Goal: Task Accomplishment & Management: Use online tool/utility

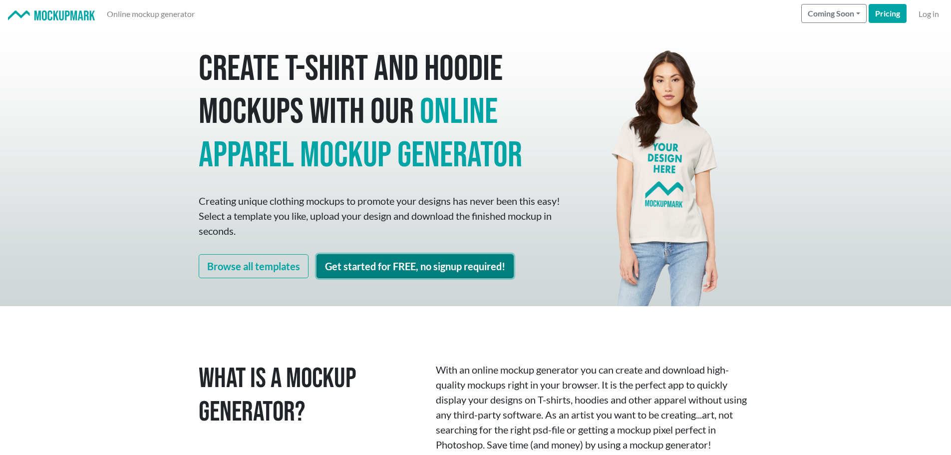
click at [388, 274] on link "Get started for FREE, no signup required!" at bounding box center [415, 266] width 197 height 24
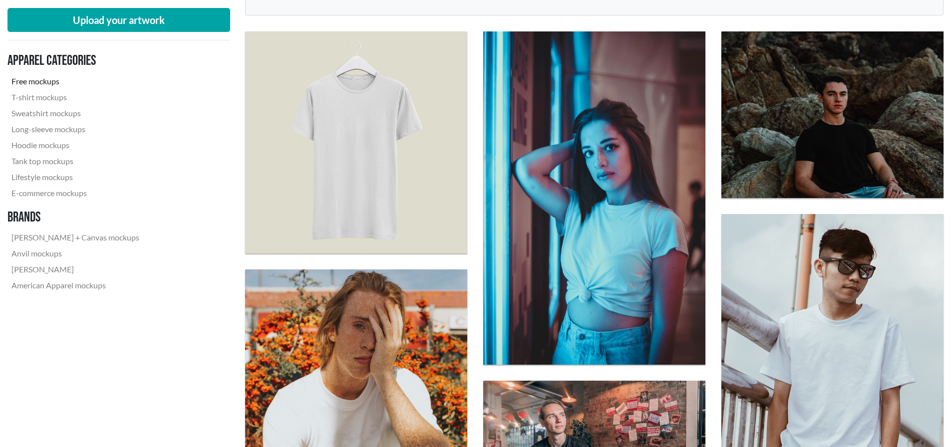
scroll to position [250, 0]
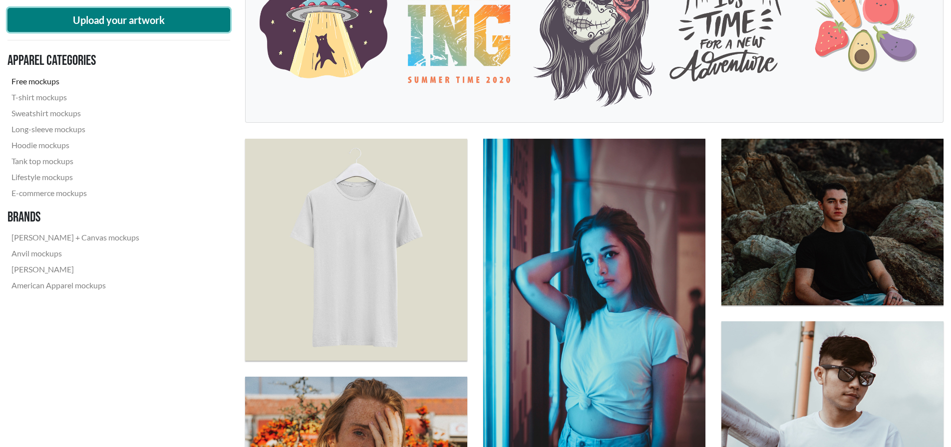
click at [158, 25] on button "Upload your artwork" at bounding box center [118, 20] width 223 height 24
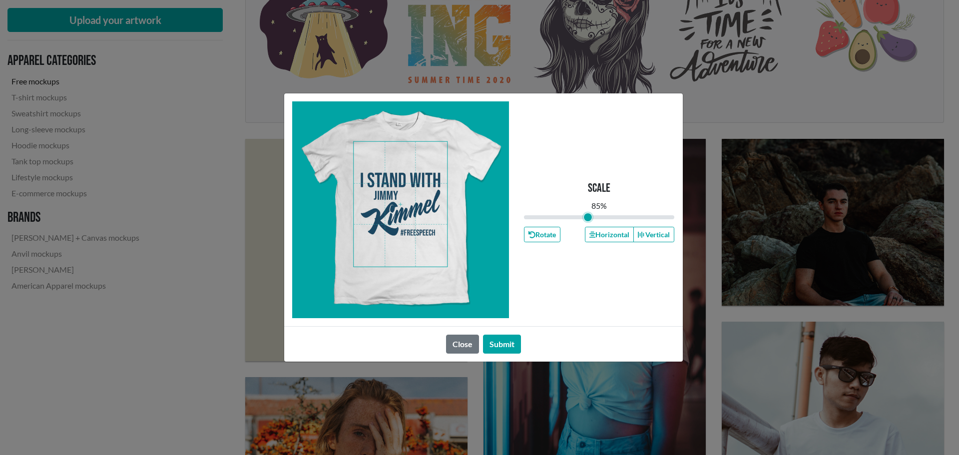
drag, startPoint x: 598, startPoint y: 217, endPoint x: 588, endPoint y: 217, distance: 10.5
type input "0.85"
click at [588, 217] on input "range" at bounding box center [599, 217] width 151 height 11
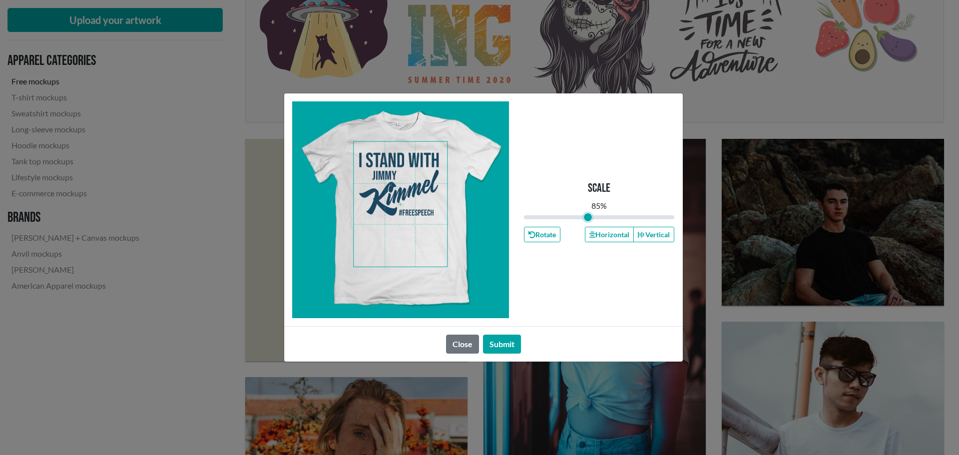
click at [399, 189] on span at bounding box center [400, 204] width 93 height 125
click at [612, 231] on button "Horizontal" at bounding box center [609, 234] width 49 height 15
click at [501, 341] on button "Submit" at bounding box center [502, 344] width 38 height 19
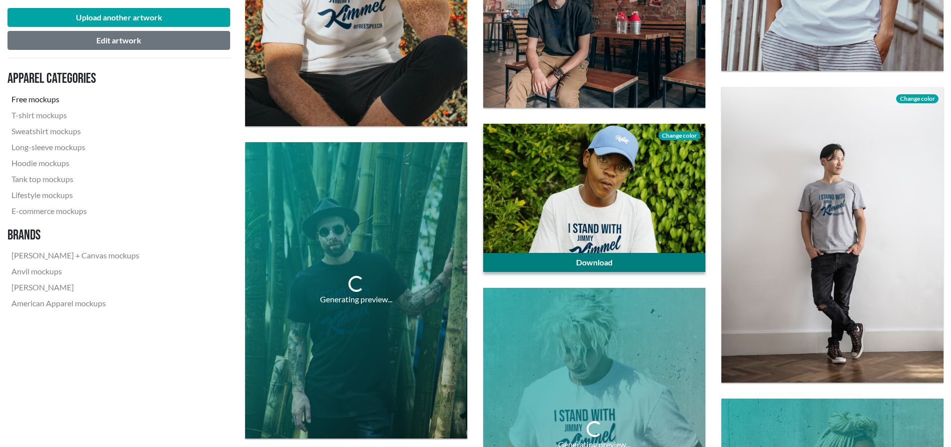
scroll to position [799, 0]
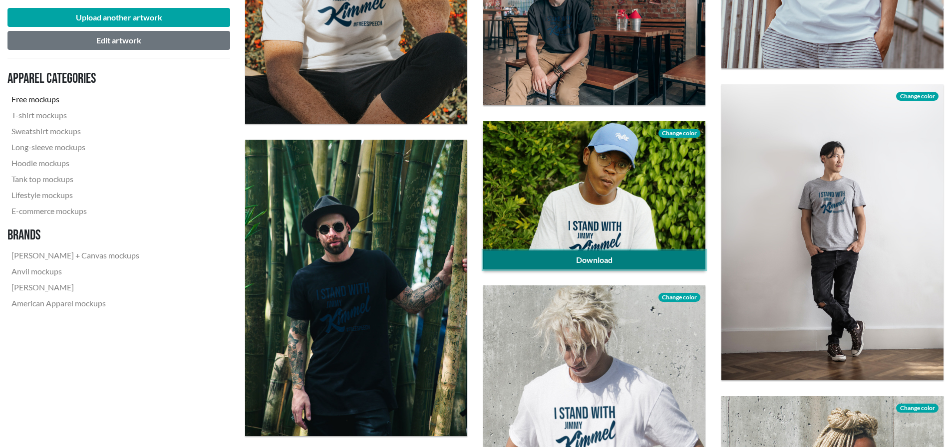
click at [595, 260] on link "Download" at bounding box center [594, 260] width 222 height 19
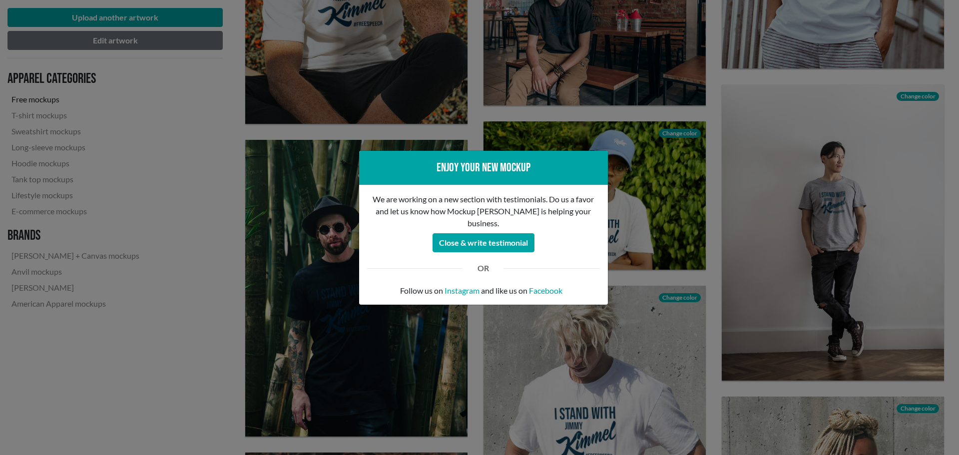
click at [198, 87] on div "Enjoy your new mockup We are working on a new section with testimonials. Do us …" at bounding box center [479, 227] width 959 height 455
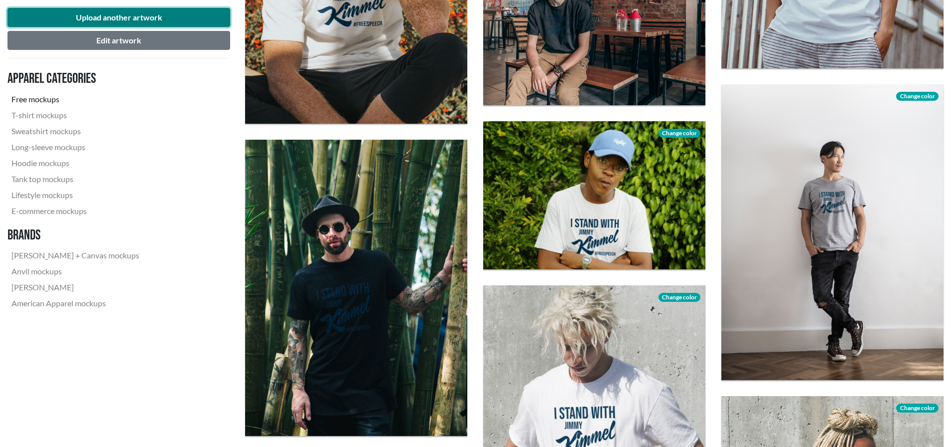
click at [141, 14] on button "Upload another artwork" at bounding box center [118, 17] width 223 height 19
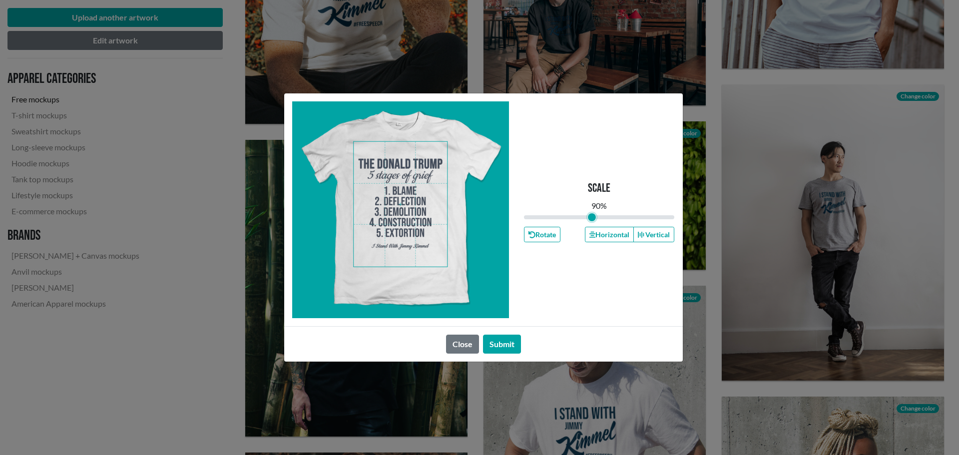
drag, startPoint x: 598, startPoint y: 216, endPoint x: 592, endPoint y: 219, distance: 6.7
type input "0.9"
click at [592, 219] on input "range" at bounding box center [599, 217] width 151 height 11
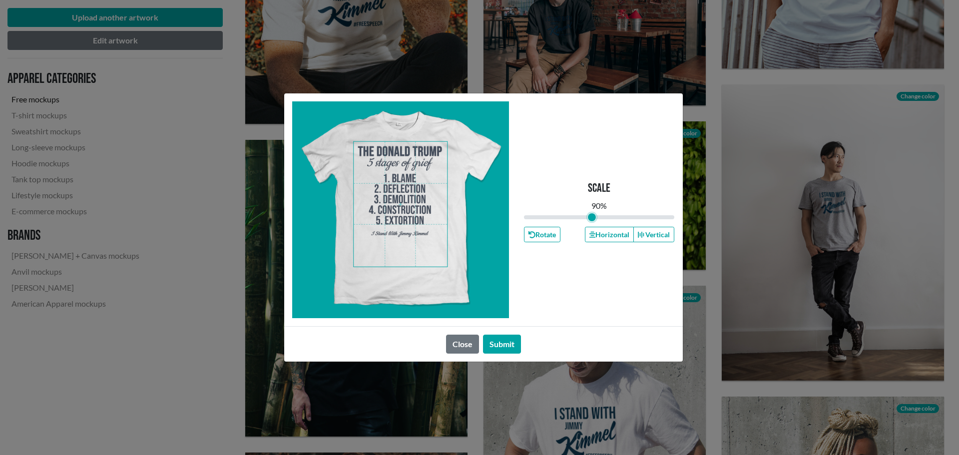
click at [403, 190] on span at bounding box center [400, 204] width 93 height 125
click at [600, 237] on button "Horizontal" at bounding box center [609, 234] width 49 height 15
click at [500, 342] on button "Submit" at bounding box center [502, 344] width 38 height 19
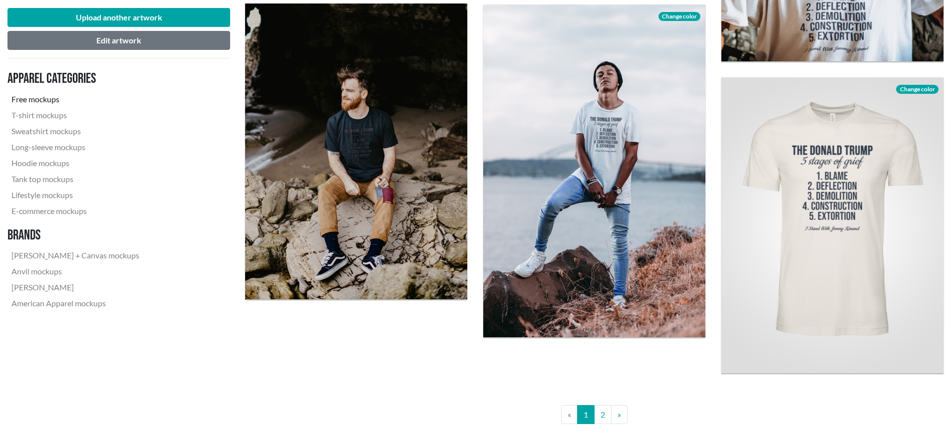
scroll to position [2447, 0]
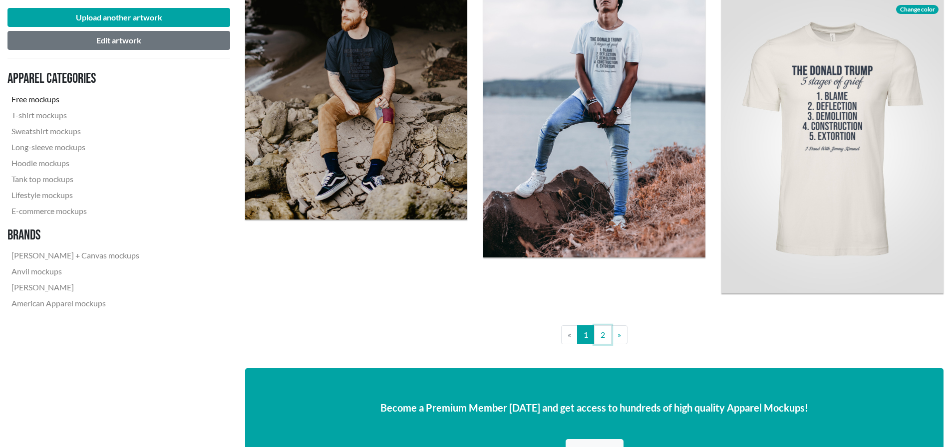
click at [604, 340] on link "2" at bounding box center [602, 335] width 17 height 19
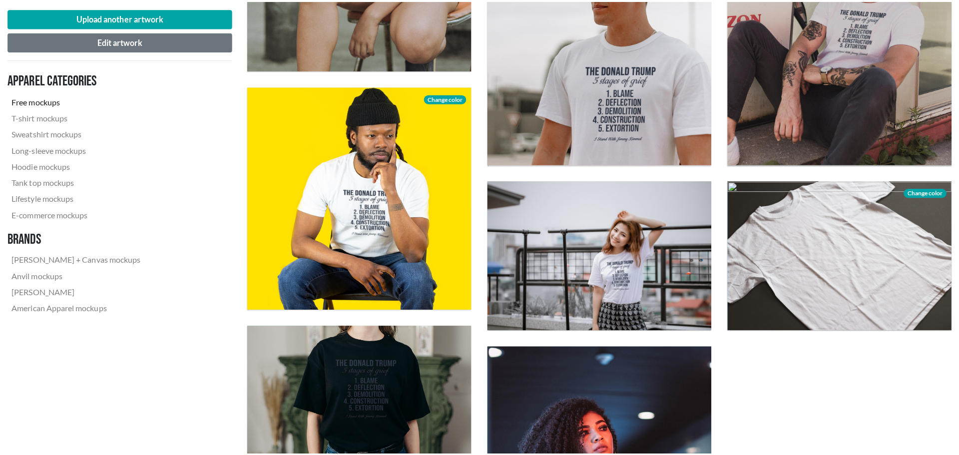
scroll to position [849, 0]
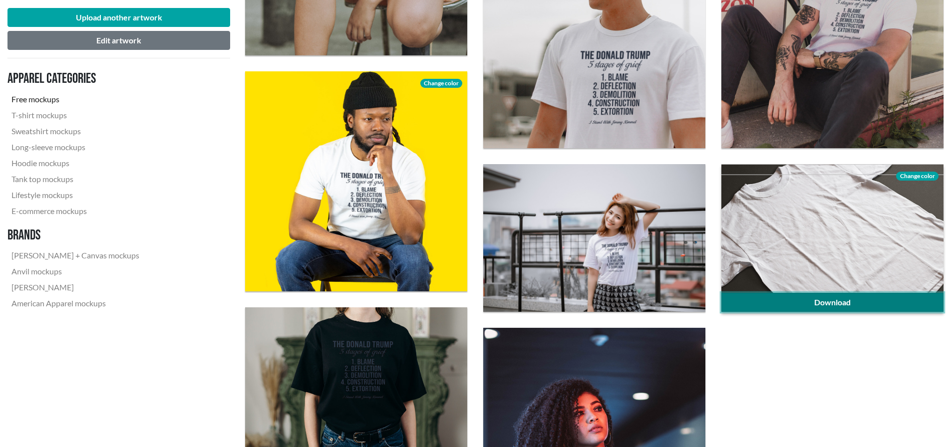
click at [846, 302] on link "Download" at bounding box center [833, 302] width 222 height 19
